Goal: Check status: Check status

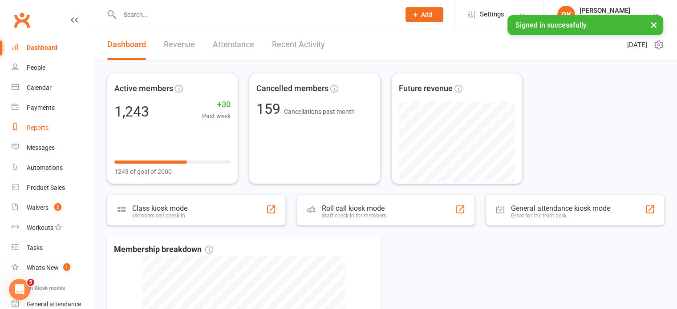
click at [32, 124] on div "Reports" at bounding box center [38, 127] width 22 height 7
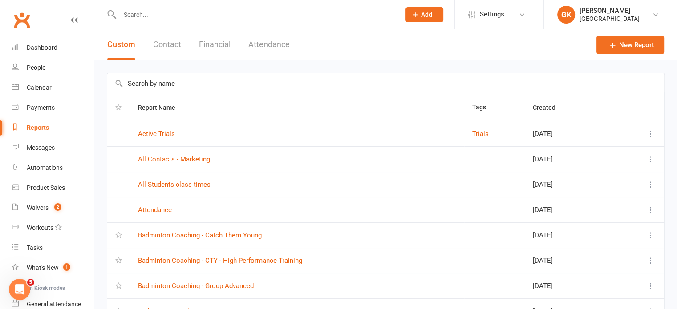
scroll to position [133, 0]
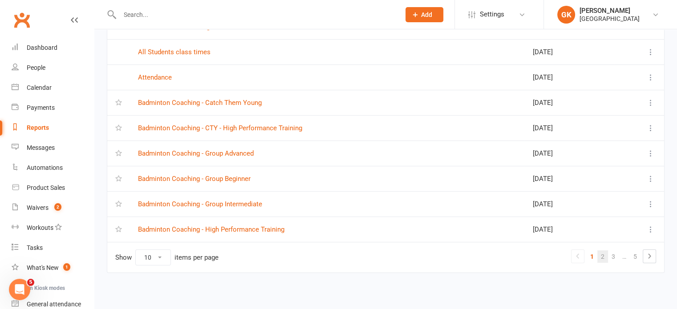
click at [606, 256] on link "2" at bounding box center [602, 257] width 11 height 12
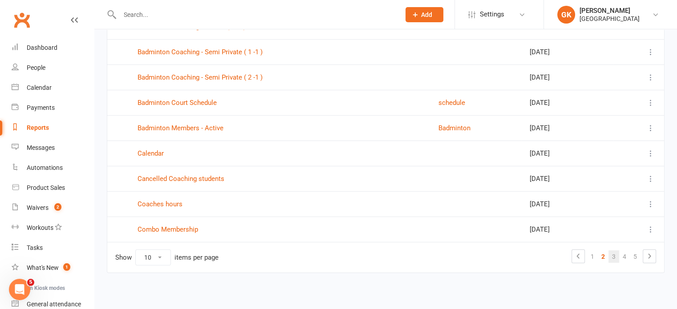
click at [612, 257] on link "3" at bounding box center [613, 257] width 11 height 12
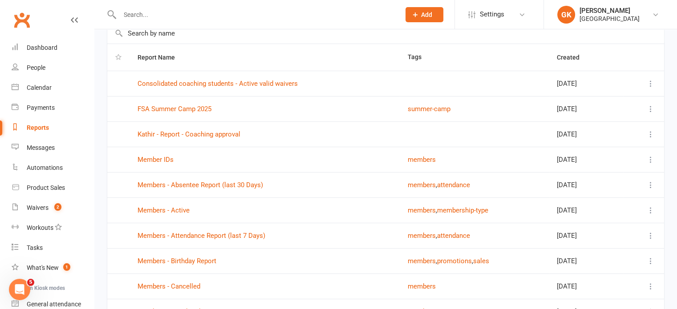
scroll to position [50, 0]
click at [275, 80] on link "Consolidated coaching students - Active valid waivers" at bounding box center [218, 84] width 160 height 8
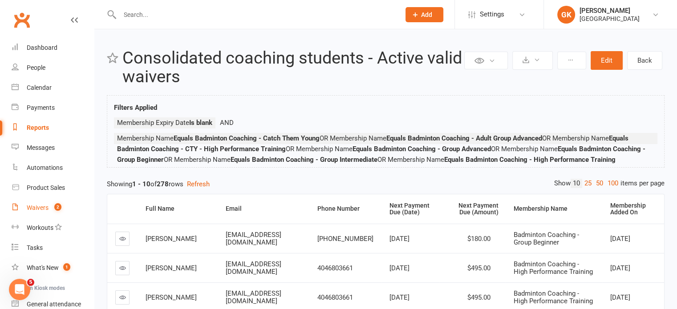
click at [39, 212] on link "Waivers 2" at bounding box center [53, 208] width 82 height 20
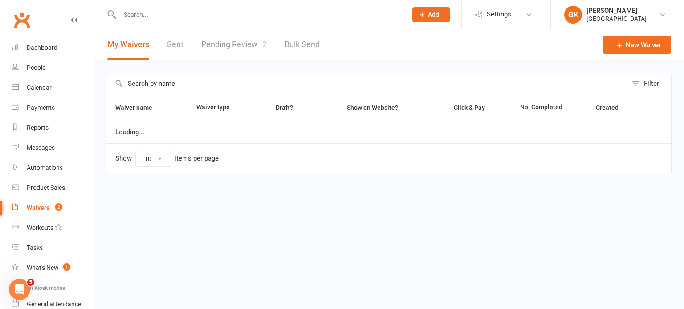
select select "100"
click at [231, 42] on link "Pending Review 2" at bounding box center [233, 44] width 65 height 31
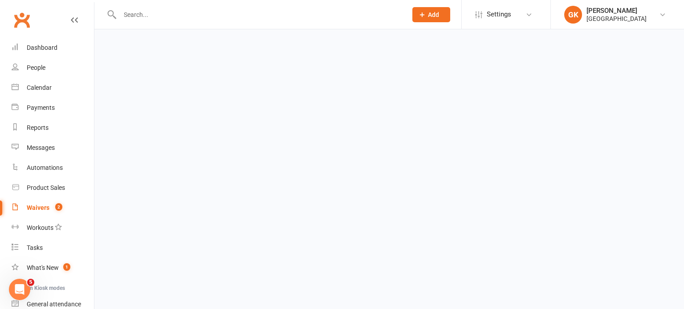
select select "100"
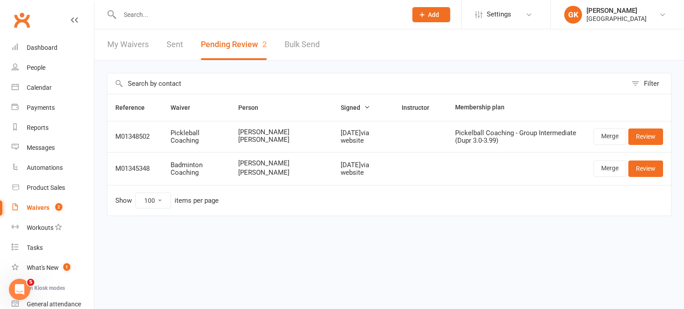
click at [550, 167] on td at bounding box center [516, 168] width 138 height 33
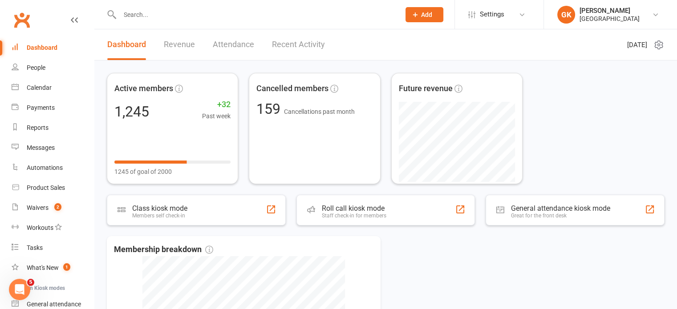
click at [388, 61] on div "Active members 1,245 +32 Past week 1245 of goal of 2000 Cancelled members 159 C…" at bounding box center [385, 281] width 583 height 440
